Goal: Task Accomplishment & Management: Use online tool/utility

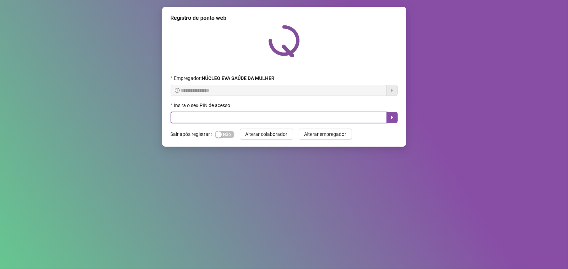
click at [272, 121] on input "text" at bounding box center [279, 117] width 216 height 11
type input "*****"
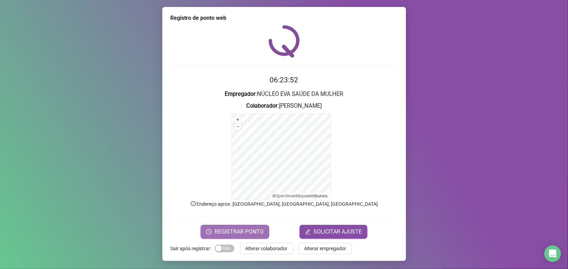
click at [242, 231] on span "REGISTRAR PONTO" at bounding box center [238, 232] width 49 height 8
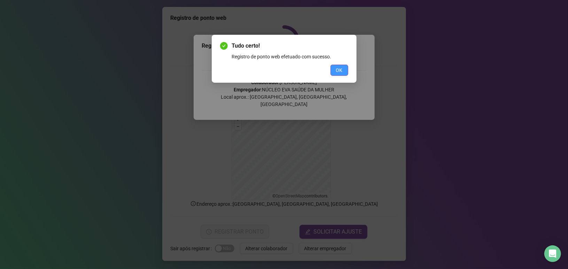
click at [337, 67] on span "OK" at bounding box center [339, 70] width 7 height 8
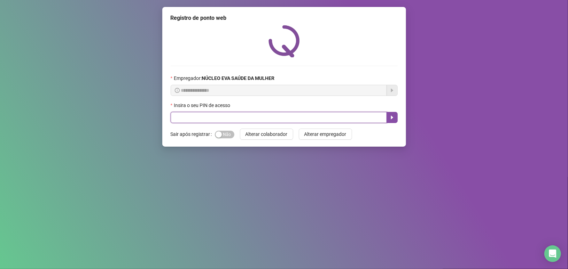
click at [205, 117] on input "text" at bounding box center [279, 117] width 216 height 11
type input "*****"
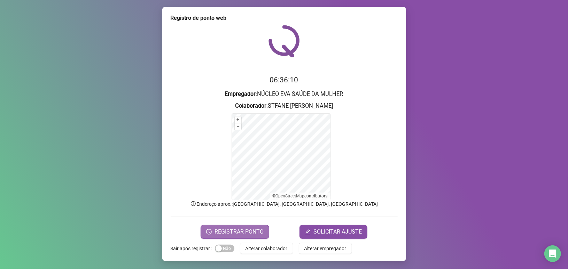
click at [253, 236] on button "REGISTRAR PONTO" at bounding box center [234, 232] width 69 height 14
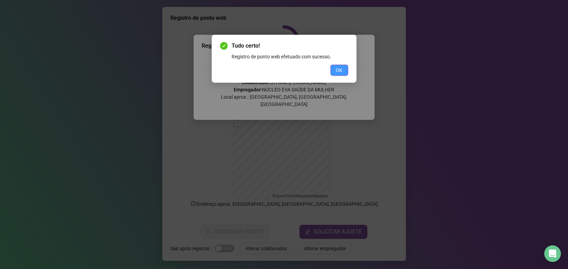
click at [341, 71] on span "OK" at bounding box center [339, 70] width 7 height 8
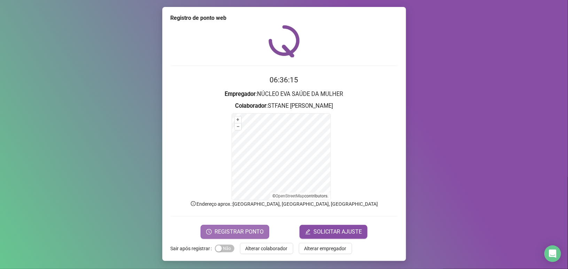
click at [225, 228] on span "REGISTRAR PONTO" at bounding box center [238, 232] width 49 height 8
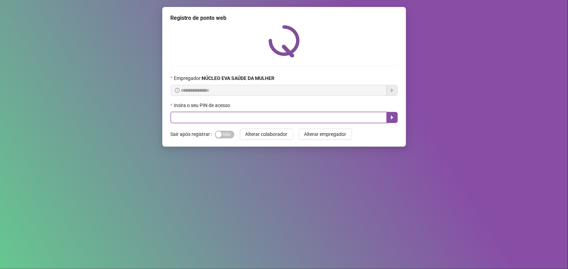
click at [206, 119] on input "text" at bounding box center [279, 117] width 216 height 11
type input "*****"
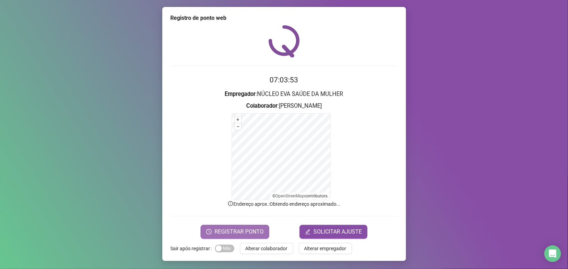
click at [239, 232] on span "REGISTRAR PONTO" at bounding box center [238, 232] width 49 height 8
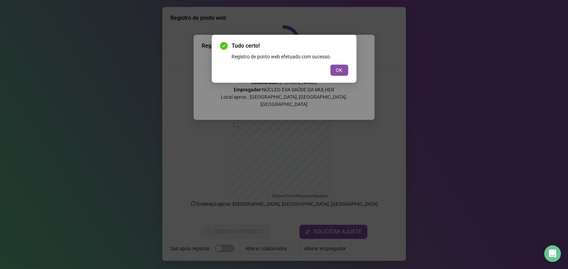
drag, startPoint x: 342, startPoint y: 67, endPoint x: 329, endPoint y: 73, distance: 14.5
click at [340, 68] on span "OK" at bounding box center [339, 70] width 7 height 8
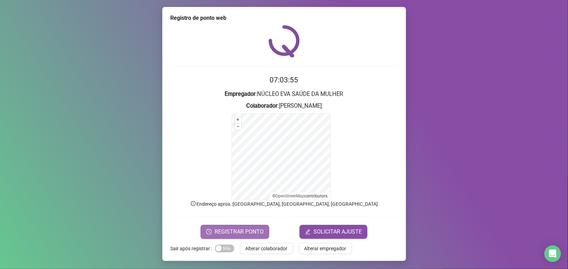
click at [258, 228] on span "REGISTRAR PONTO" at bounding box center [238, 232] width 49 height 8
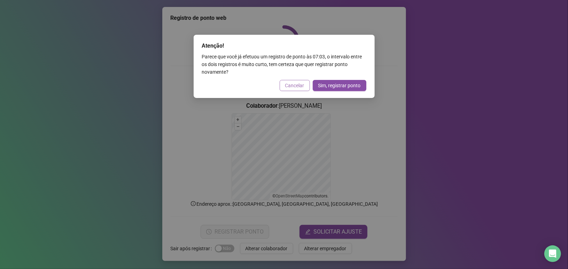
drag, startPoint x: 294, startPoint y: 84, endPoint x: 296, endPoint y: 87, distance: 3.6
click at [294, 85] on span "Cancelar" at bounding box center [294, 86] width 19 height 8
